Goal: Obtain resource: Download file/media

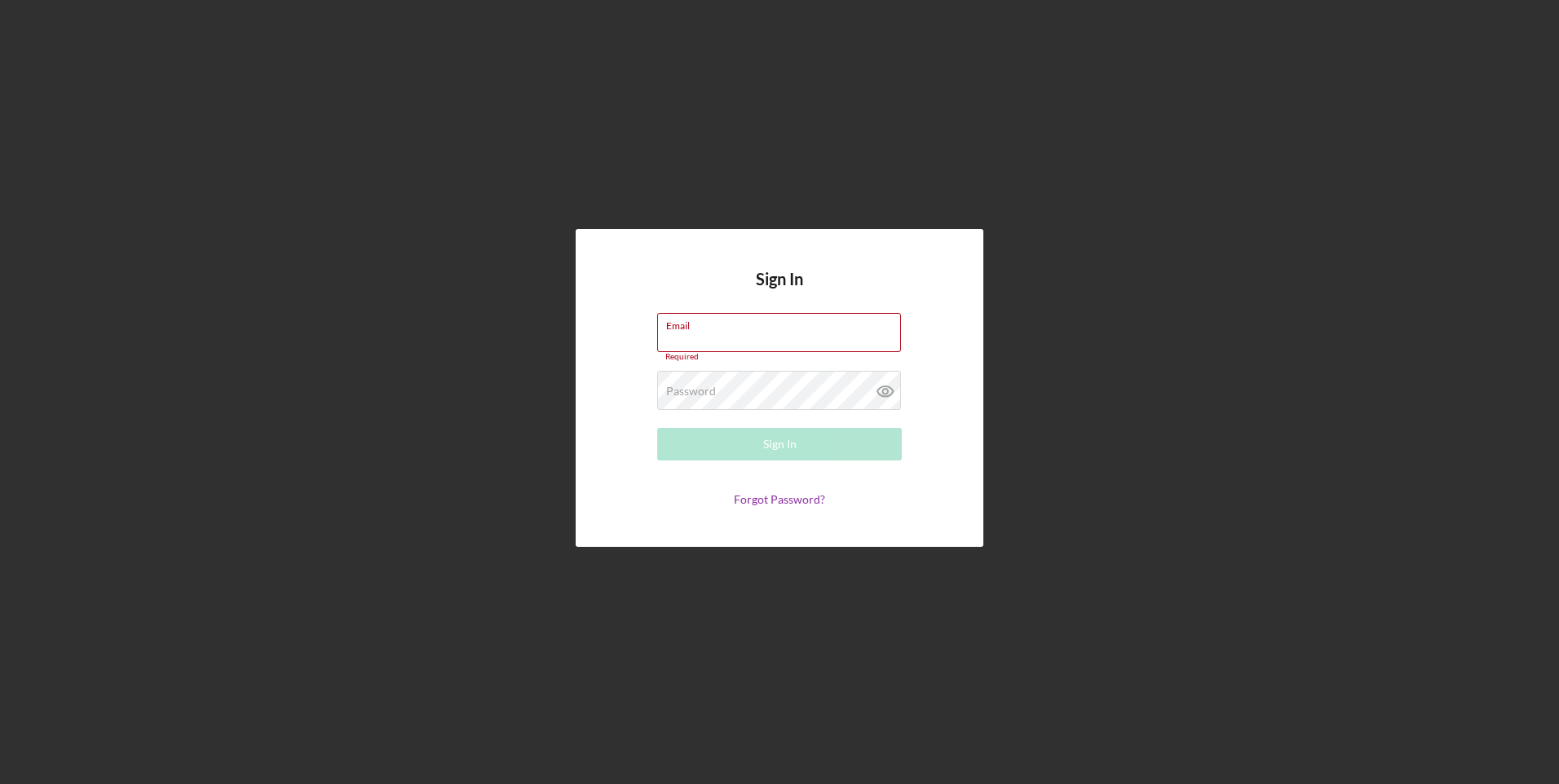
type input "[EMAIL_ADDRESS][DOMAIN_NAME]"
drag, startPoint x: 774, startPoint y: 446, endPoint x: 754, endPoint y: 448, distance: 20.1
click at [774, 445] on div "Sign In" at bounding box center [780, 444] width 33 height 33
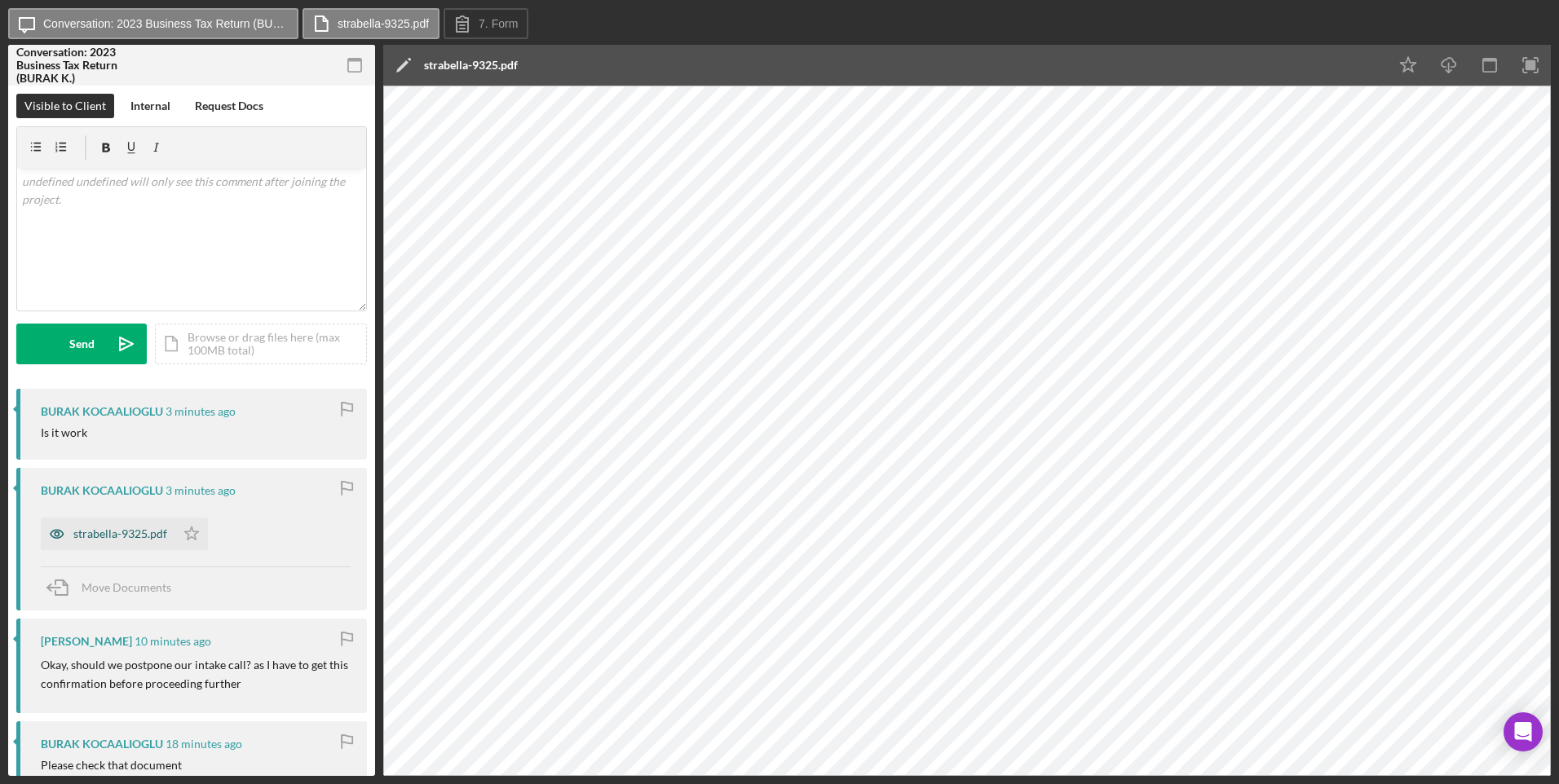
click at [125, 532] on div "strabella-9325.pdf" at bounding box center [120, 534] width 94 height 13
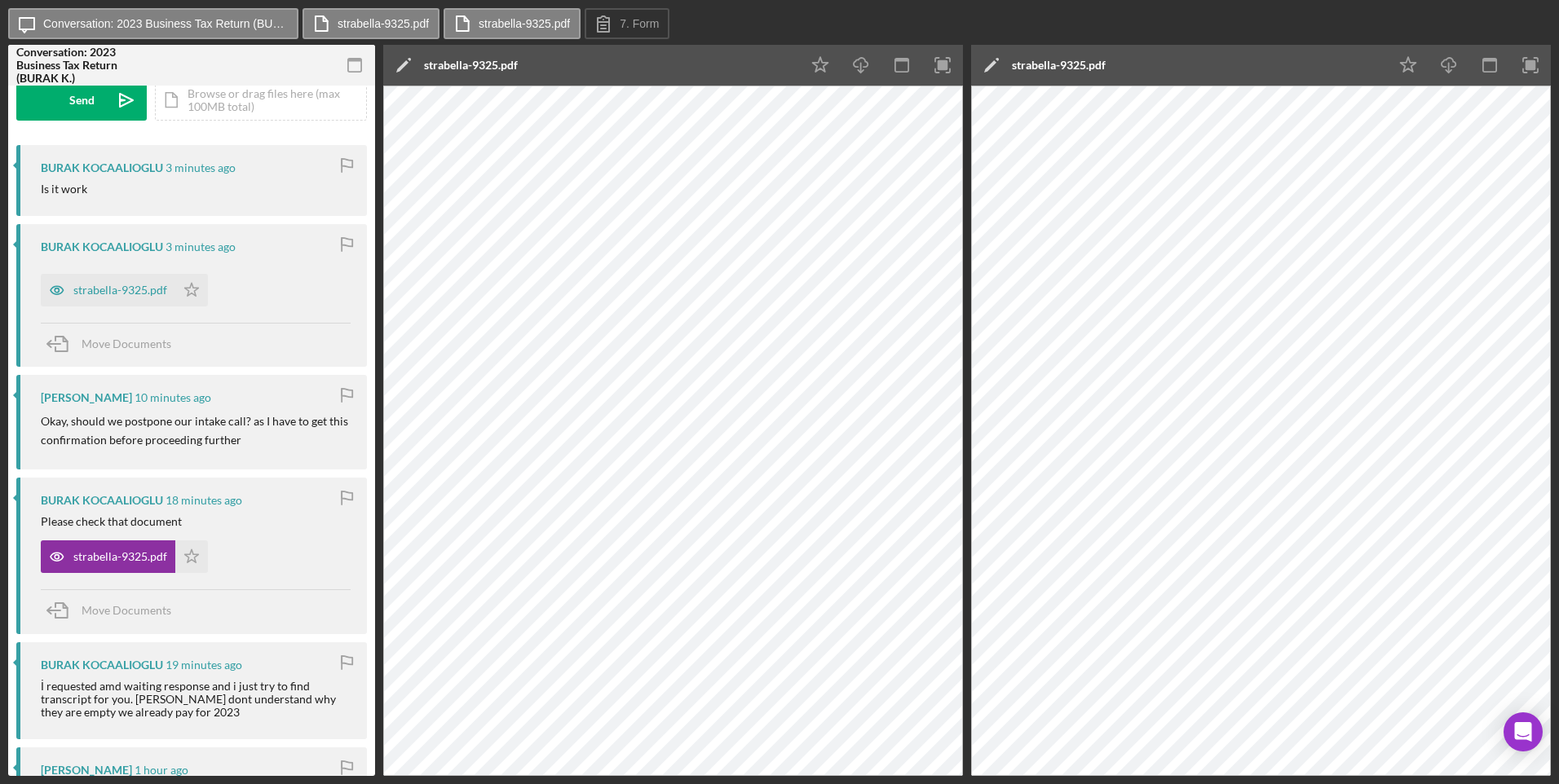
scroll to position [244, 0]
click at [119, 554] on div "strabella-9325.pdf" at bounding box center [120, 556] width 94 height 13
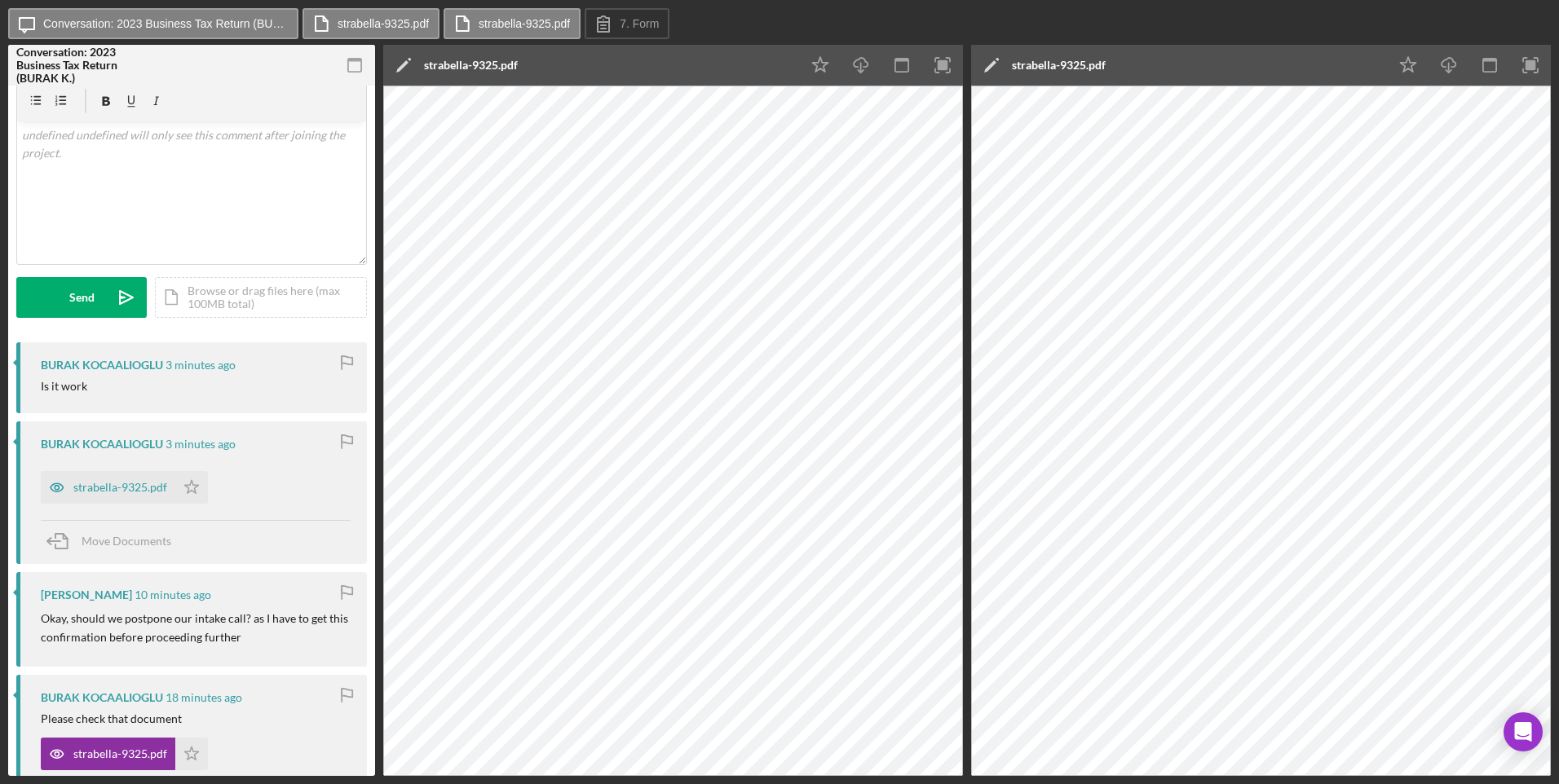
scroll to position [0, 0]
